Goal: Task Accomplishment & Management: Complete application form

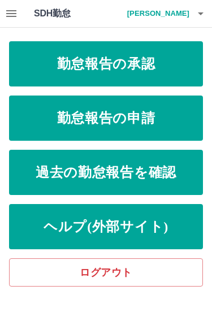
click at [172, 111] on link "勤怠報告の申請" at bounding box center [106, 117] width 194 height 45
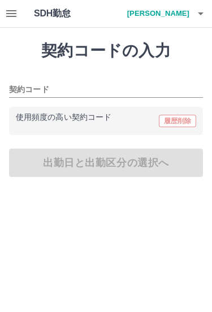
type input "********"
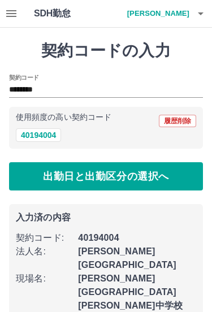
click at [45, 131] on button "40194004" at bounding box center [38, 135] width 45 height 14
click at [142, 184] on button "出勤日と出勤区分の選択へ" at bounding box center [106, 176] width 194 height 28
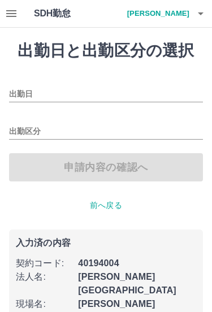
type input "**********"
click at [114, 116] on div "出勤区分" at bounding box center [106, 128] width 194 height 24
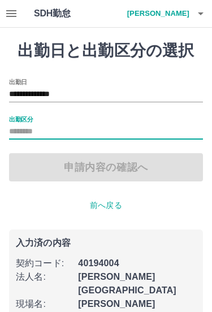
click at [59, 131] on input "出勤区分" at bounding box center [106, 132] width 194 height 14
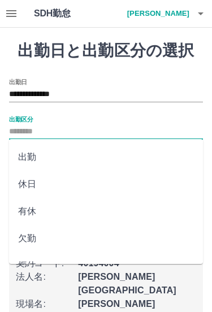
click at [52, 155] on li "出勤" at bounding box center [106, 157] width 194 height 27
type input "**"
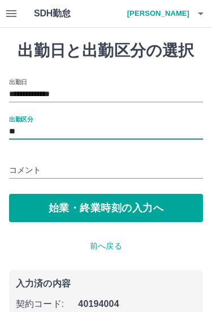
click at [105, 209] on button "始業・終業時刻の入力へ" at bounding box center [106, 208] width 194 height 28
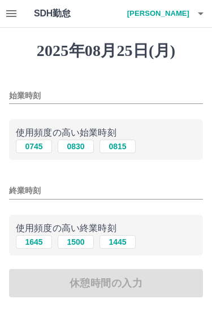
click at [36, 146] on button "0745" at bounding box center [34, 147] width 36 height 14
type input "****"
click at [35, 237] on button "1645" at bounding box center [34, 242] width 36 height 14
type input "****"
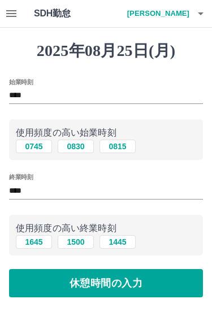
click at [117, 281] on button "休憩時間の入力" at bounding box center [106, 283] width 194 height 28
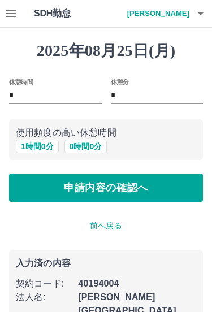
click at [41, 144] on button "1 時間 0 分" at bounding box center [37, 147] width 43 height 14
type input "*"
click at [111, 192] on button "申請内容の確認へ" at bounding box center [106, 187] width 194 height 28
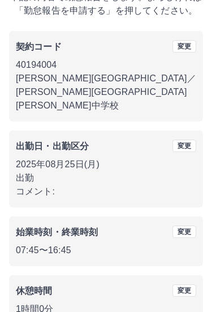
scroll to position [83, 0]
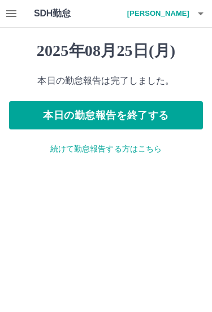
click at [163, 107] on button "本日の勤怠報告を終了する" at bounding box center [106, 115] width 194 height 28
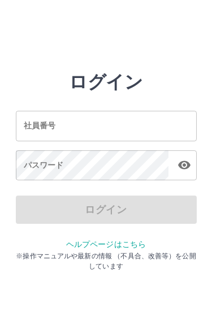
click at [126, 122] on input "社員番号" at bounding box center [106, 126] width 181 height 30
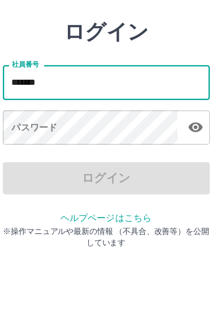
type input "*******"
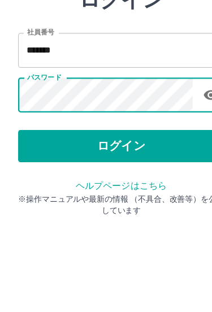
click at [131, 195] on button "ログイン" at bounding box center [106, 209] width 181 height 28
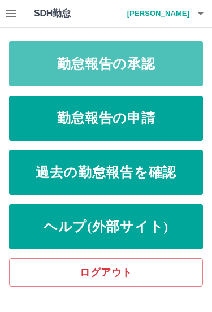
click at [177, 52] on link "勤怠報告の承認" at bounding box center [106, 63] width 194 height 45
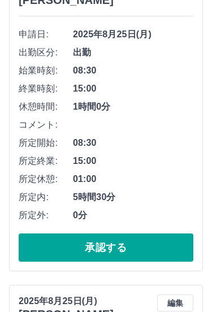
scroll to position [167, 0]
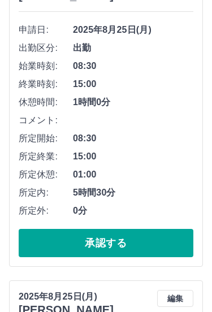
click at [133, 237] on button "承認する" at bounding box center [106, 243] width 175 height 28
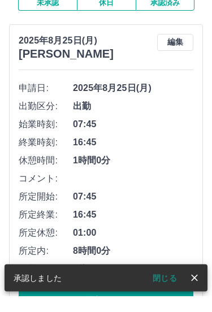
scroll to position [109, 0]
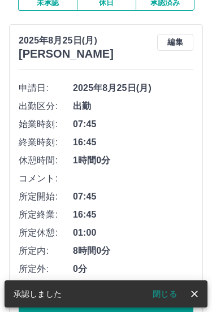
click at [163, 293] on button "閉じる" at bounding box center [165, 293] width 42 height 17
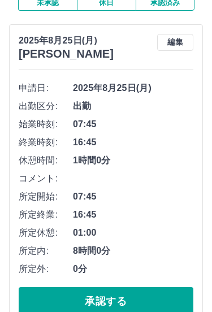
click at [136, 293] on button "承認する" at bounding box center [106, 301] width 175 height 28
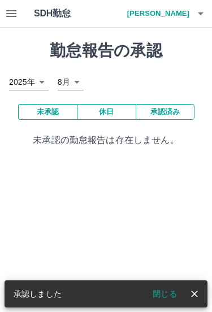
scroll to position [0, 0]
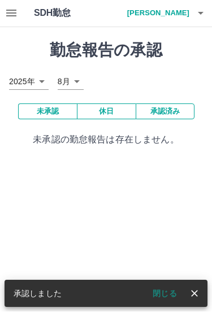
click at [92, 299] on div "承認しました 閉じる" at bounding box center [106, 293] width 203 height 27
